Goal: Find specific page/section: Find specific page/section

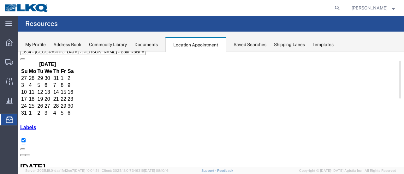
scroll to position [32, 0]
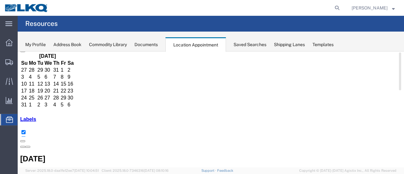
drag, startPoint x: 210, startPoint y: 87, endPoint x: 212, endPoint y: 89, distance: 3.4
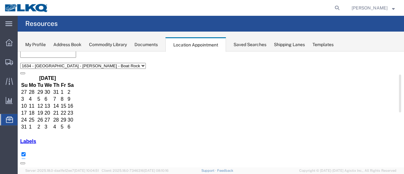
scroll to position [0, 0]
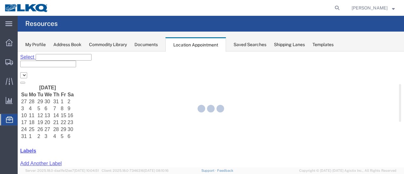
select select "28712"
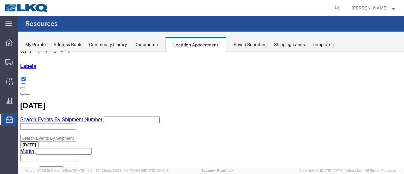
scroll to position [95, 0]
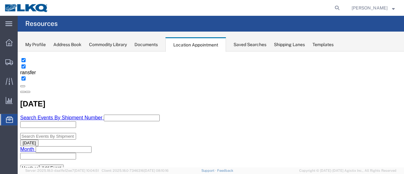
scroll to position [32, 0]
